Goal: Navigation & Orientation: Find specific page/section

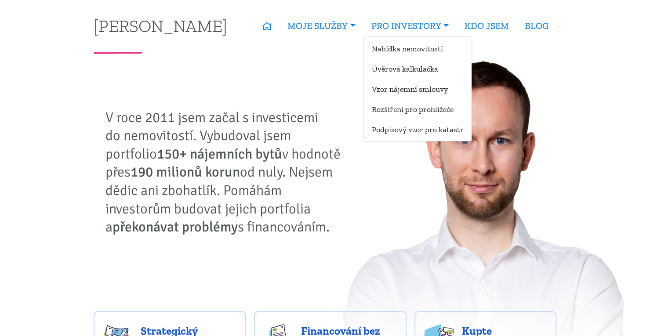
click at [394, 37] on ul "Nabídka nemovitostí Úvěrová kalkulačka Vzor nájemní smlouvy Rozšíření pro prohl…" at bounding box center [418, 89] width 109 height 106
click at [395, 52] on link "Nabídka nemovitostí" at bounding box center [418, 48] width 108 height 16
click at [392, 46] on link "Nabídka nemovitostí" at bounding box center [418, 48] width 108 height 16
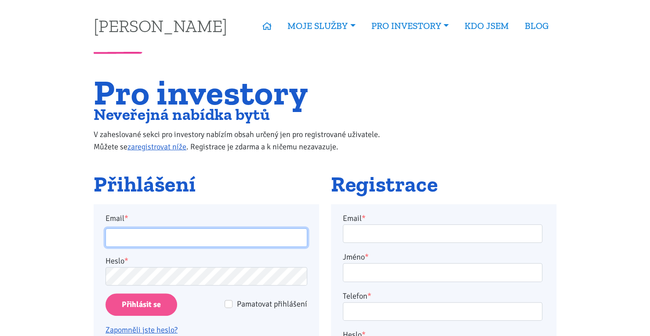
click at [145, 237] on input "Email *" at bounding box center [206, 238] width 202 height 19
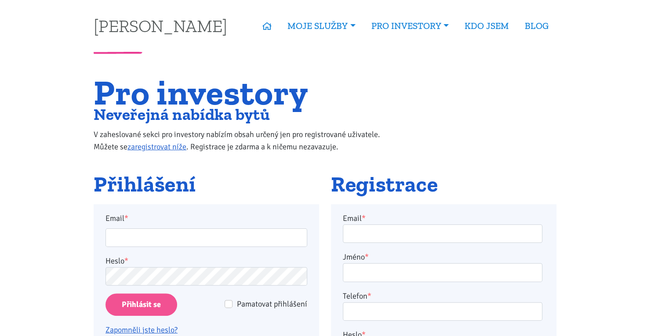
click at [207, 190] on h2 "Přihlášení" at bounding box center [206, 185] width 225 height 24
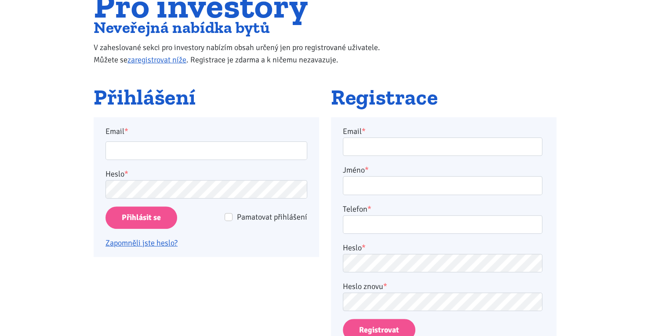
scroll to position [88, 0]
